Goal: Information Seeking & Learning: Find contact information

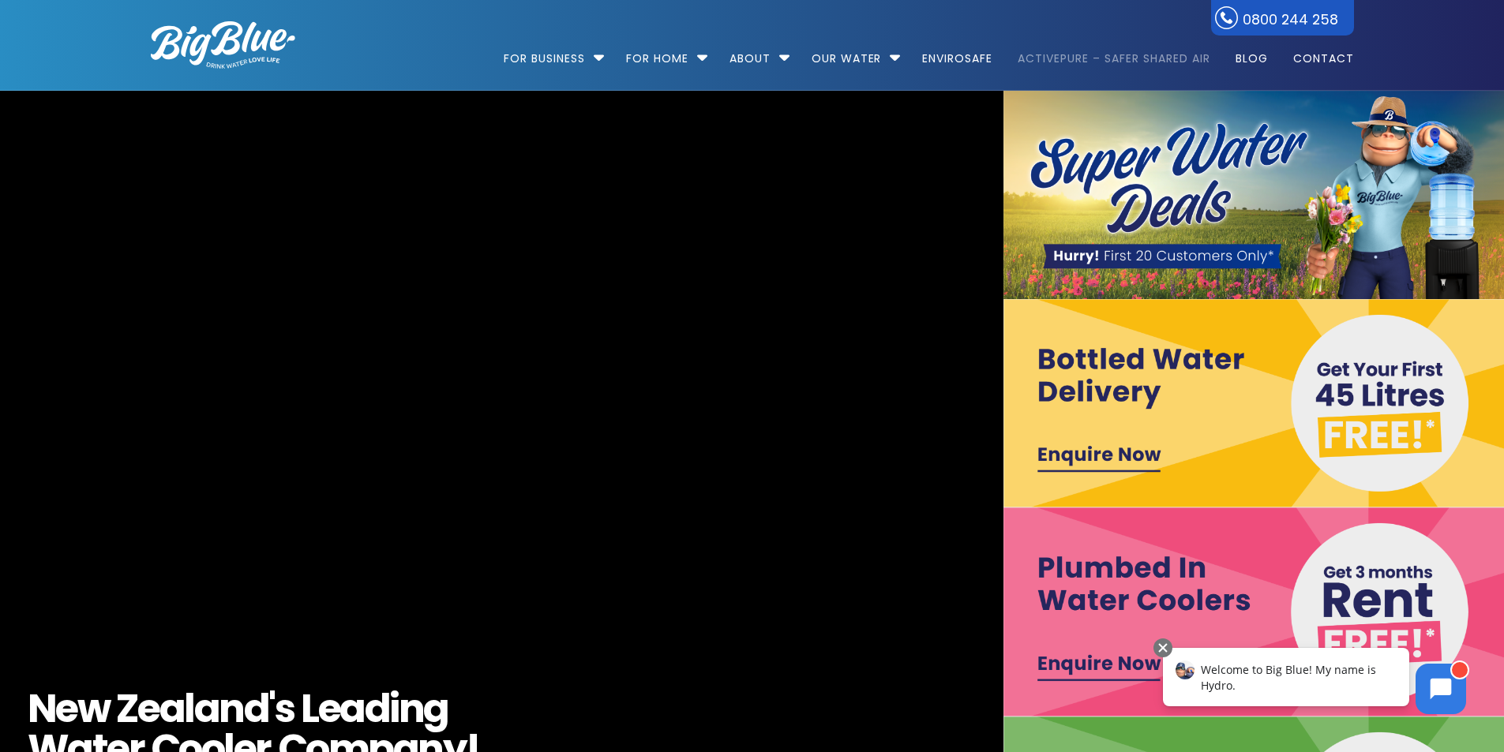
click at [1097, 56] on link "ActivePure – Safer Shared Air" at bounding box center [1114, 51] width 214 height 102
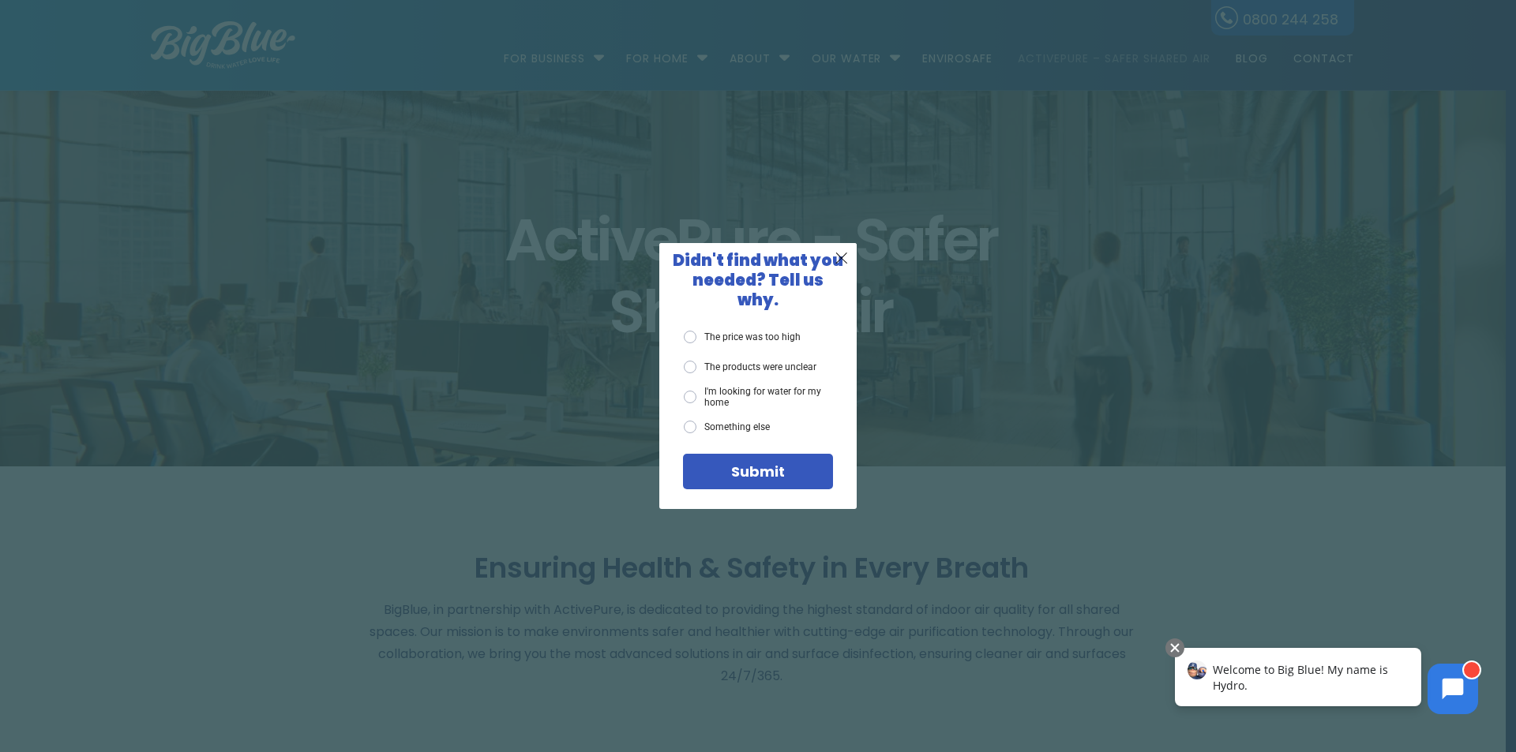
click at [801, 465] on div "Submit" at bounding box center [758, 472] width 126 height 14
click at [837, 266] on span "X" at bounding box center [842, 258] width 14 height 20
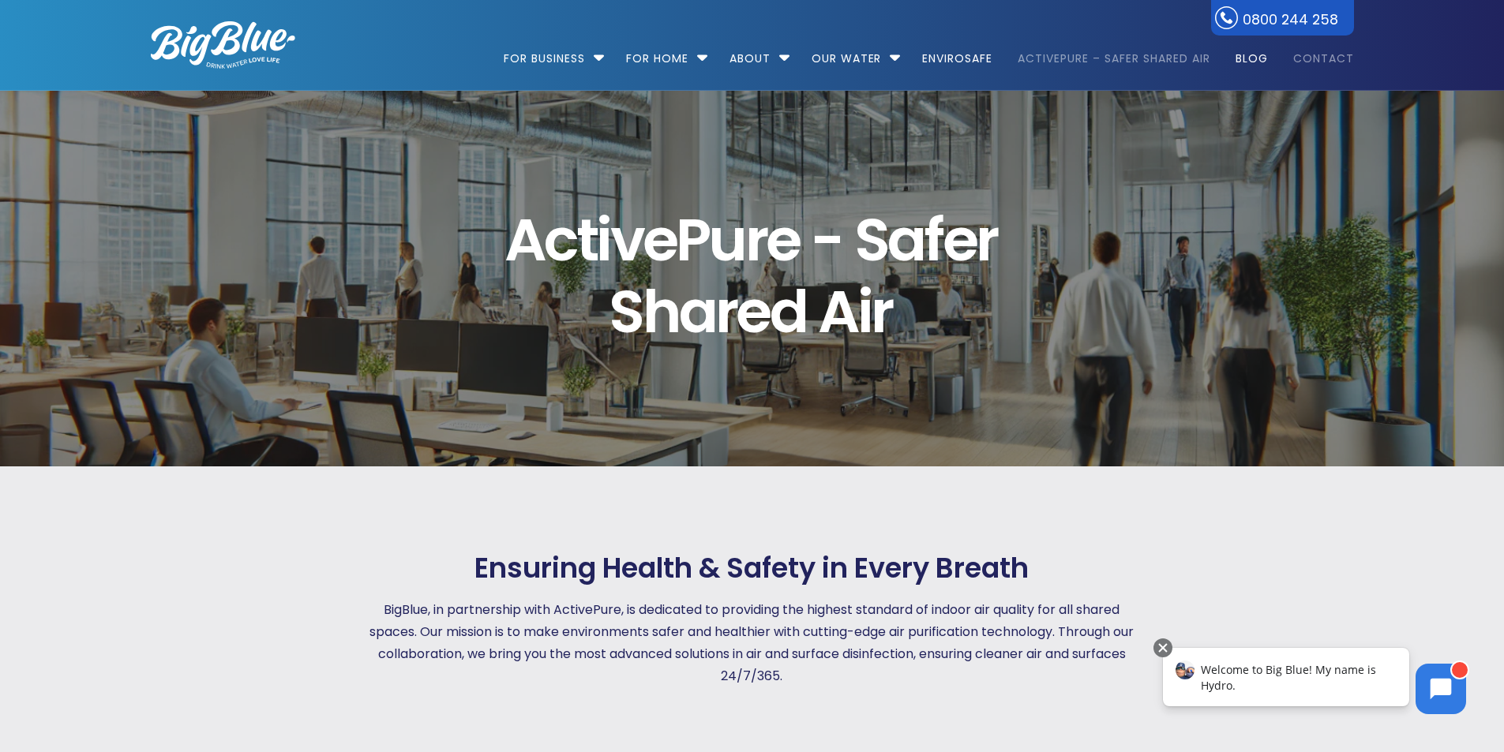
click at [1301, 60] on link "Contact" at bounding box center [1318, 51] width 72 height 102
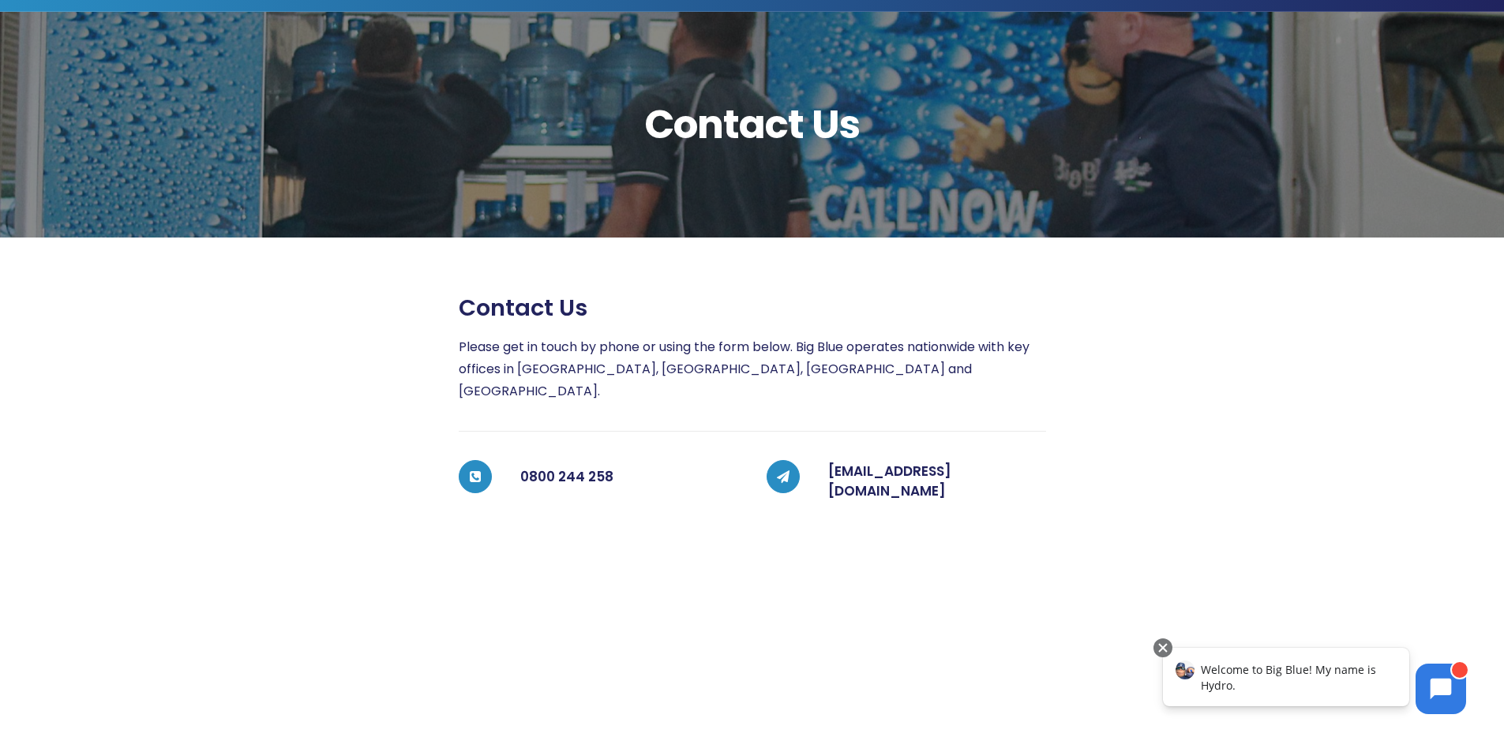
drag, startPoint x: 1064, startPoint y: 455, endPoint x: 853, endPoint y: 429, distance: 213.2
click at [853, 429] on div "Contact us Please get in touch by phone or using the form below. Big Blue opera…" at bounding box center [738, 686] width 1232 height 785
click at [981, 410] on div "Contact us Please get in touch by phone or using the form below. Big Blue opera…" at bounding box center [752, 686] width 587 height 785
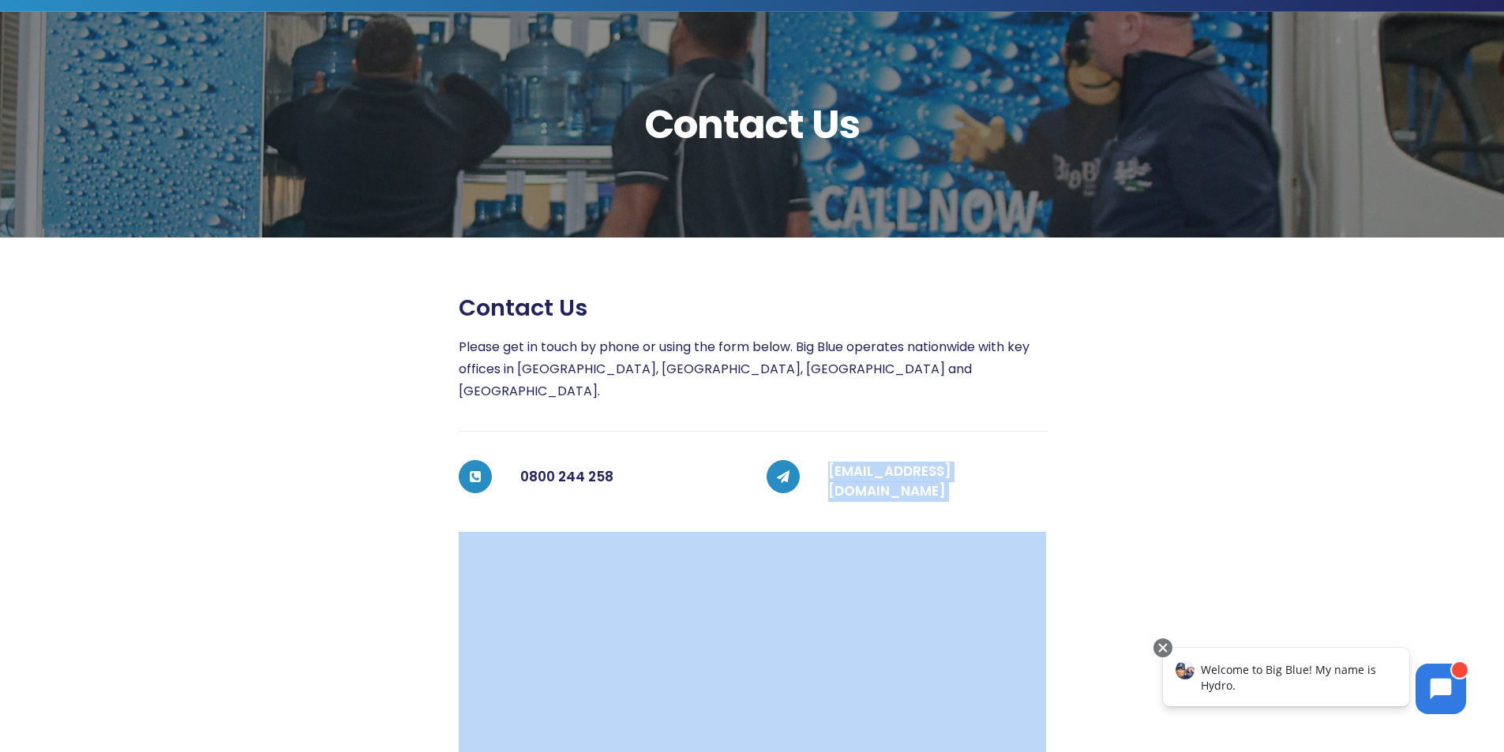
drag, startPoint x: 1057, startPoint y: 455, endPoint x: 817, endPoint y: 461, distance: 240.1
click at [817, 461] on div "Contact us Please get in touch by phone or using the form below. Big Blue opera…" at bounding box center [738, 686] width 1232 height 785
copy div "[EMAIL_ADDRESS][DOMAIN_NAME]"
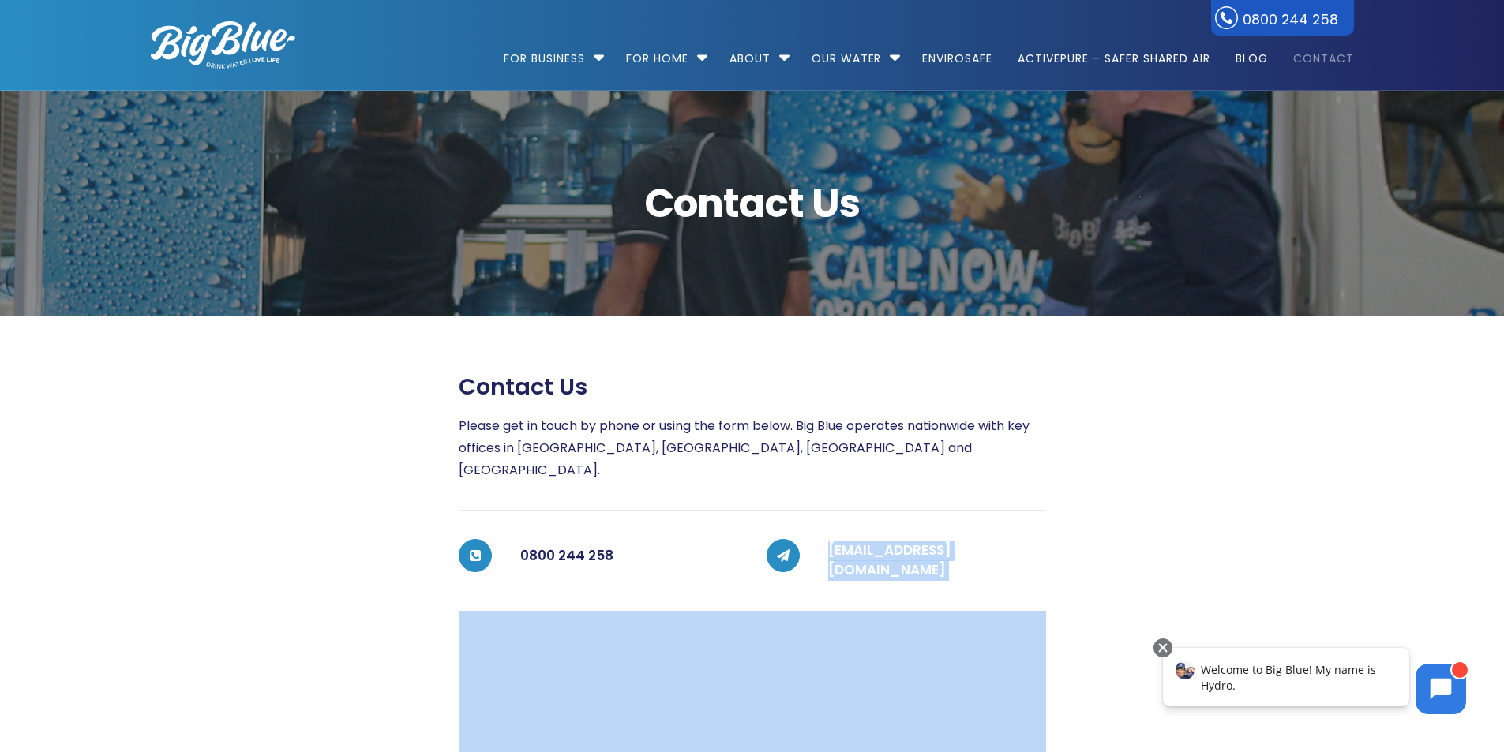
click at [951, 541] on link "[EMAIL_ADDRESS][DOMAIN_NAME]" at bounding box center [889, 560] width 123 height 39
click at [842, 541] on link "[EMAIL_ADDRESS][DOMAIN_NAME]" at bounding box center [889, 560] width 123 height 39
click at [951, 541] on link "[EMAIL_ADDRESS][DOMAIN_NAME]" at bounding box center [889, 560] width 123 height 39
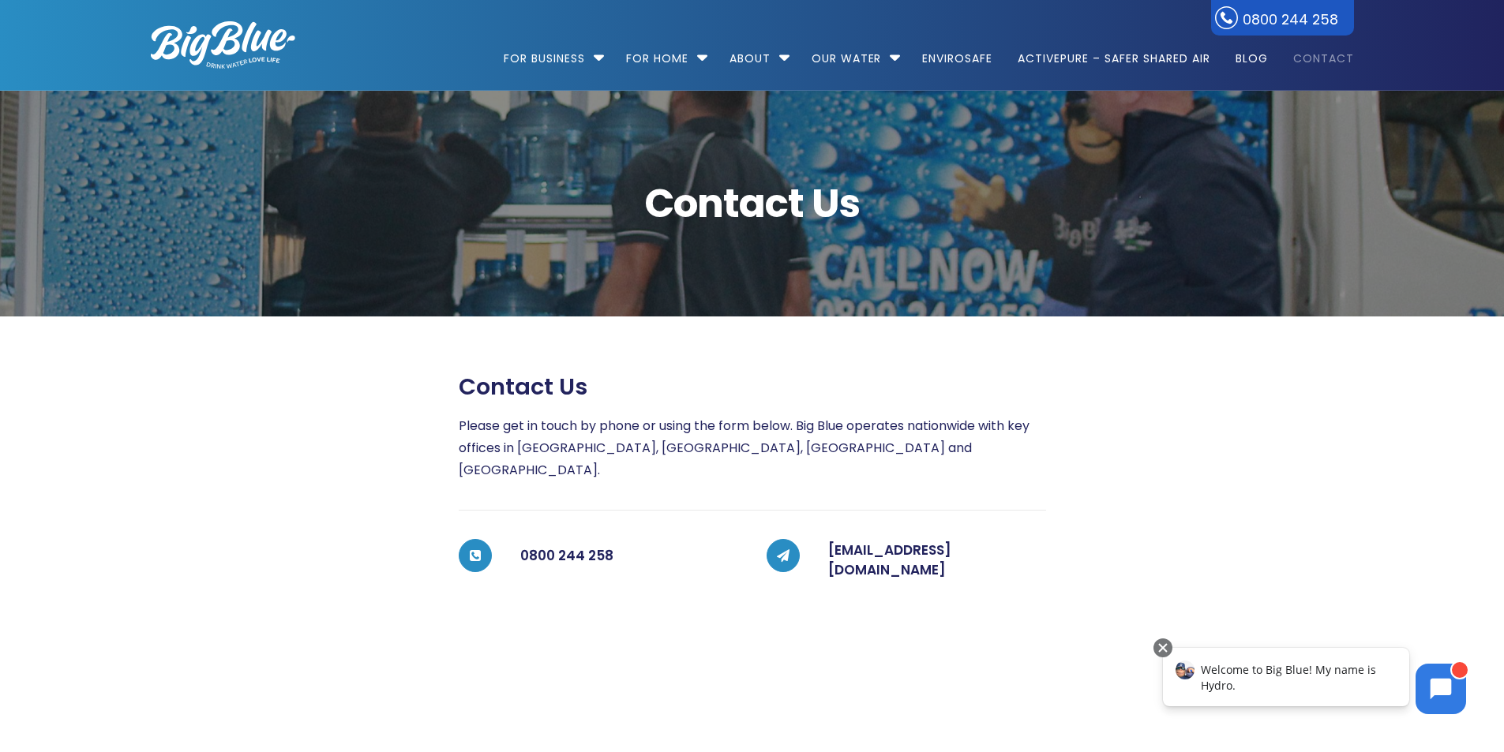
click at [1023, 422] on p "Please get in touch by phone or using the form below. Big Blue operates nationw…" at bounding box center [752, 448] width 587 height 66
drag, startPoint x: 831, startPoint y: 449, endPoint x: 494, endPoint y: 525, distance: 345.5
click at [494, 525] on div "Contact us Please get in touch by phone or using the form below. Big Blue opera…" at bounding box center [752, 765] width 587 height 785
drag, startPoint x: 517, startPoint y: 450, endPoint x: 949, endPoint y: 437, distance: 432.1
click at [771, 425] on p "Please get in touch by phone or using the form below. Big Blue operates nationw…" at bounding box center [752, 448] width 587 height 66
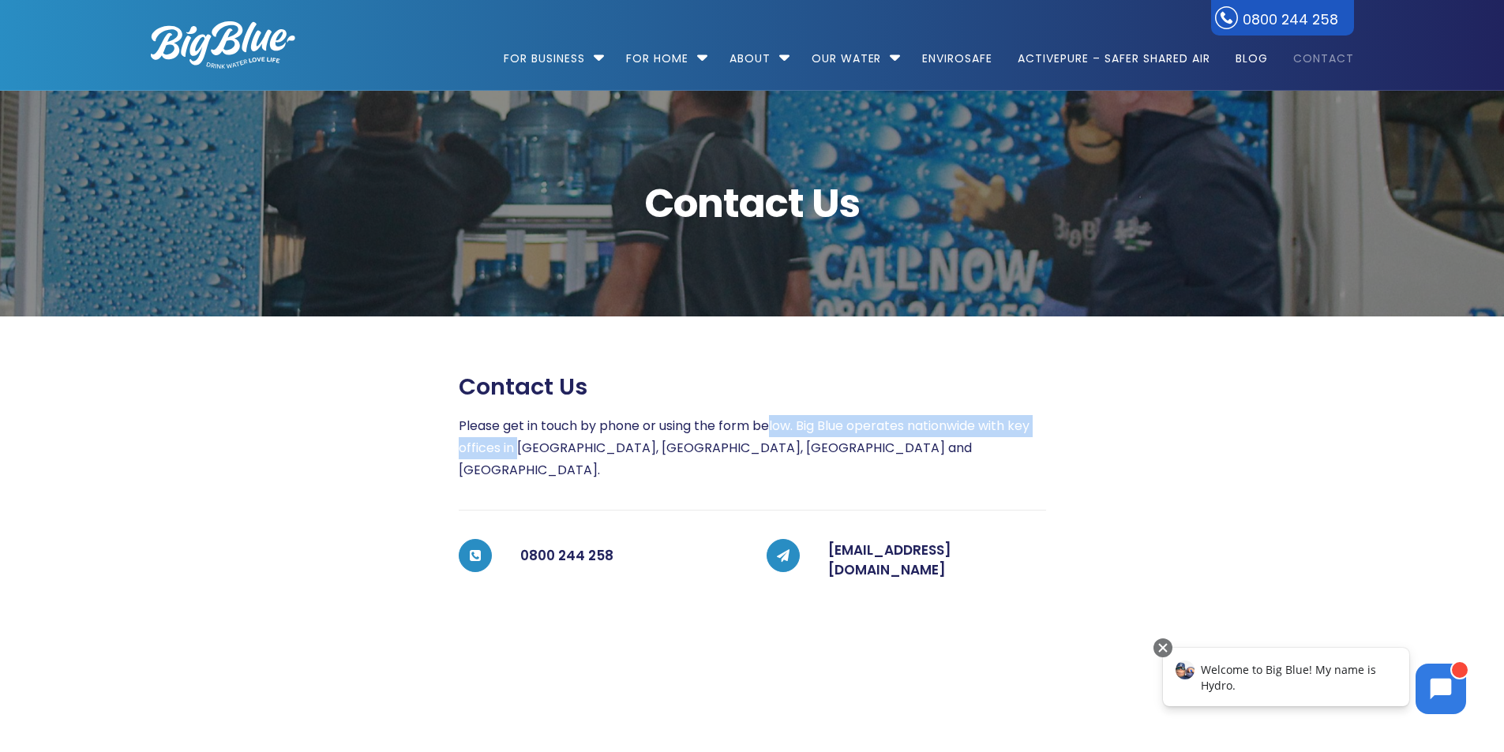
click at [850, 430] on p "Please get in touch by phone or using the form below. Big Blue operates nationw…" at bounding box center [752, 448] width 587 height 66
